Goal: Transaction & Acquisition: Purchase product/service

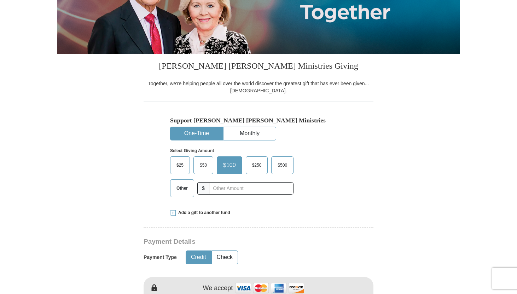
scroll to position [125, 0]
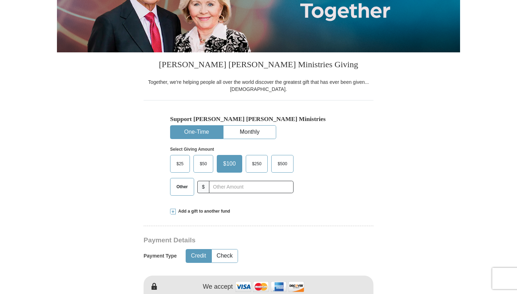
click at [182, 190] on span "Other" at bounding box center [182, 186] width 18 height 11
click at [0, 0] on input "Other" at bounding box center [0, 0] width 0 height 0
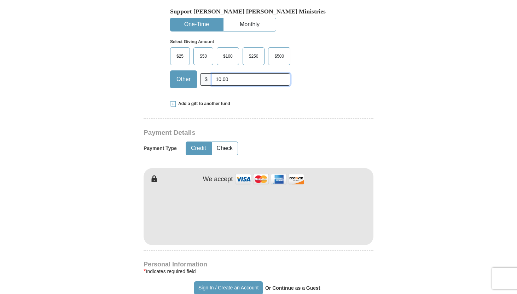
scroll to position [234, 0]
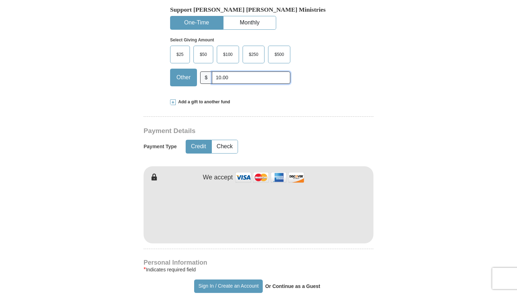
type input "10.00"
type input "[PERSON_NAME]"
type input "Rose"
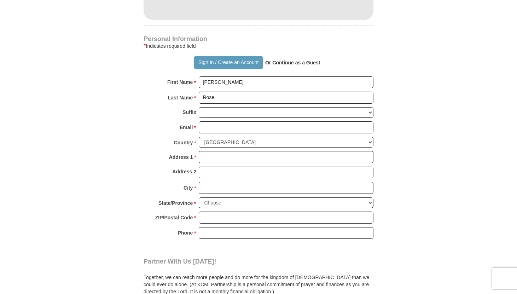
scroll to position [460, 0]
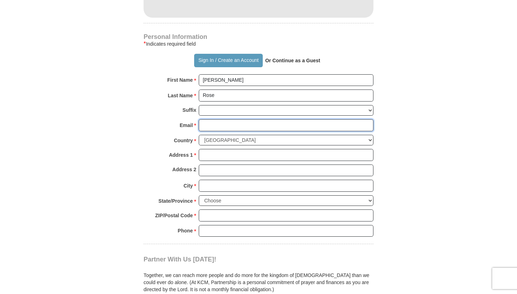
click at [216, 124] on input "Email *" at bounding box center [286, 125] width 175 height 12
type input "[EMAIL_ADDRESS][DOMAIN_NAME]"
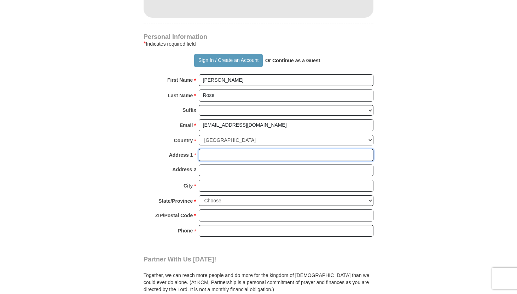
click at [226, 151] on input "Address 1 *" at bounding box center [286, 155] width 175 height 12
type input "[STREET_ADDRESS]"
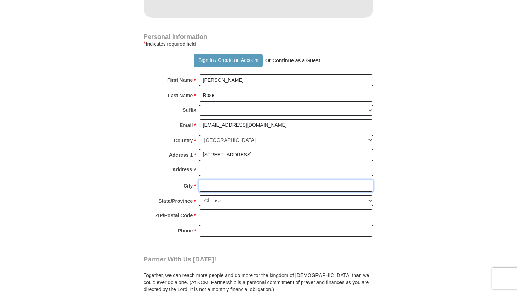
type input "[GEOGRAPHIC_DATA]"
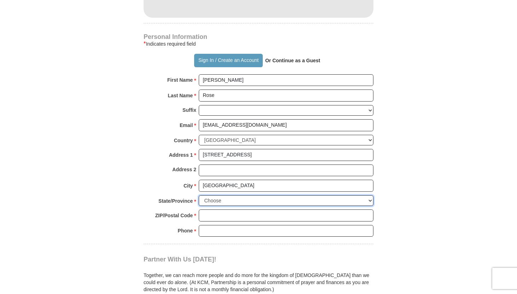
select select "WA"
type input "98072"
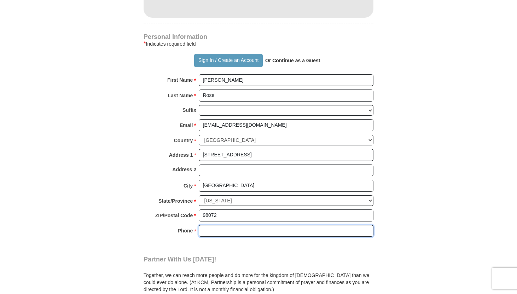
type input "4254179825"
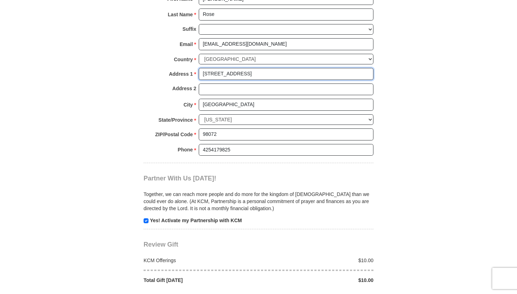
scroll to position [543, 0]
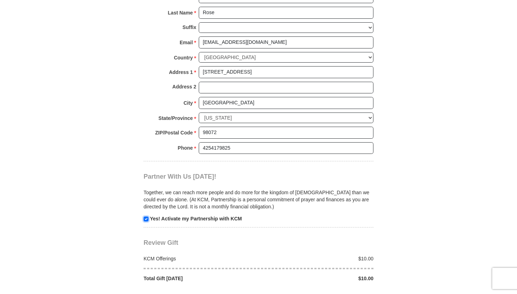
click at [145, 218] on input "checkbox" at bounding box center [146, 218] width 5 height 5
checkbox input "false"
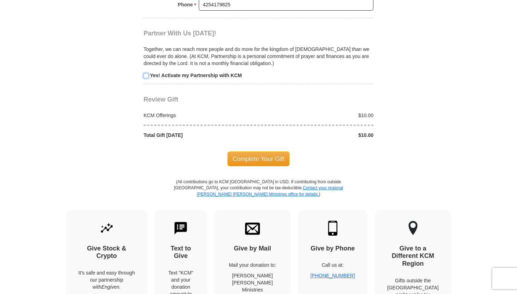
scroll to position [686, 0]
click at [253, 161] on span "Complete Your Gift" at bounding box center [258, 158] width 63 height 15
